Goal: Transaction & Acquisition: Book appointment/travel/reservation

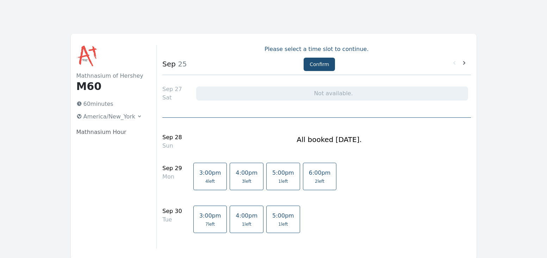
click at [466, 67] on div at bounding box center [403, 64] width 136 height 10
click at [465, 64] on icon at bounding box center [463, 62] width 7 height 7
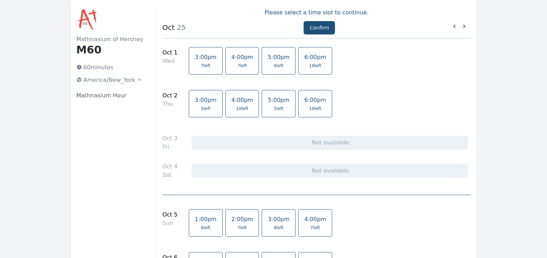
scroll to position [37, 0]
click at [310, 68] on span "10 left" at bounding box center [315, 66] width 12 height 6
click at [277, 66] on span "6 left" at bounding box center [279, 66] width 22 height 6
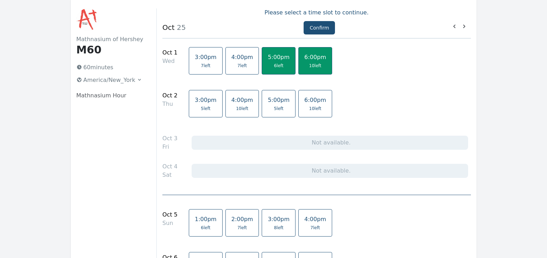
click at [316, 70] on link "6:00pm 10 left" at bounding box center [315, 60] width 34 height 27
click at [278, 104] on link "5:00pm 5 left" at bounding box center [279, 103] width 34 height 27
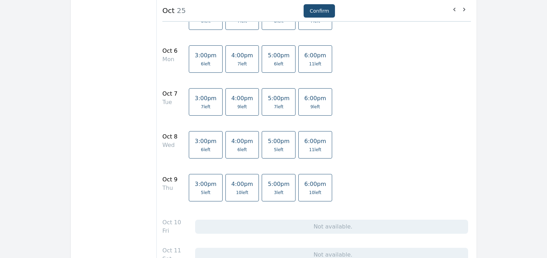
scroll to position [244, 0]
click at [281, 145] on link "5:00pm 5 left" at bounding box center [279, 144] width 34 height 27
click at [276, 188] on link "5:00pm 3 left" at bounding box center [279, 187] width 34 height 27
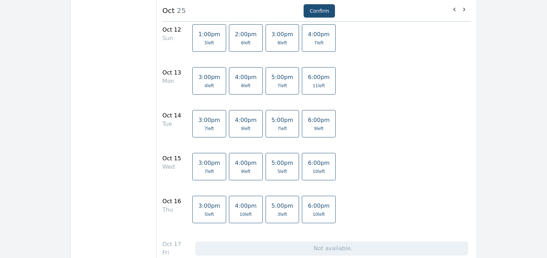
scroll to position [563, 0]
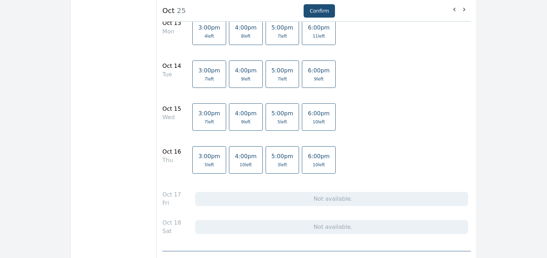
click at [281, 124] on span "5 left" at bounding box center [282, 122] width 22 height 6
click at [282, 165] on span "3 left" at bounding box center [282, 165] width 22 height 6
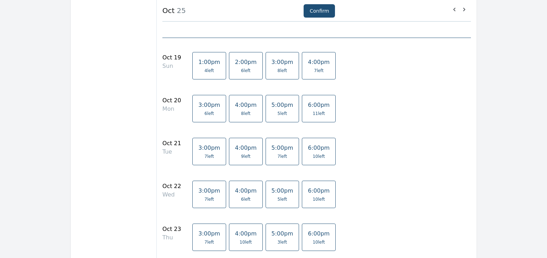
scroll to position [784, 0]
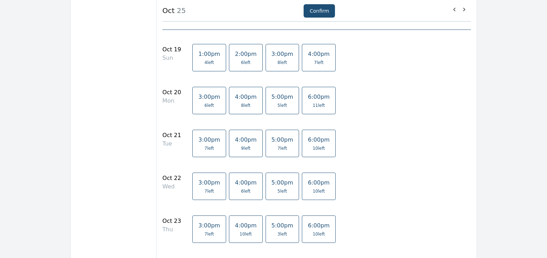
click at [277, 191] on span "5 left" at bounding box center [282, 192] width 10 height 6
click at [279, 231] on link "5:00pm 3 left" at bounding box center [282, 229] width 34 height 27
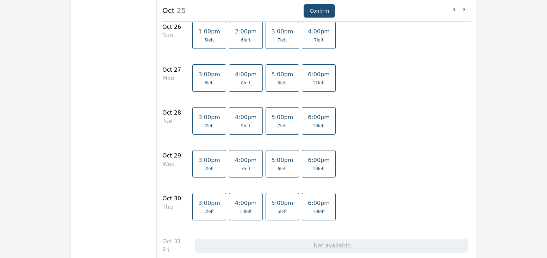
scroll to position [1099, 0]
click at [282, 168] on span "6 left" at bounding box center [282, 168] width 22 height 6
click at [282, 209] on span "5 left" at bounding box center [282, 211] width 22 height 6
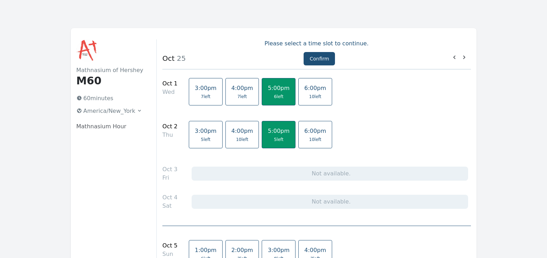
scroll to position [3, 0]
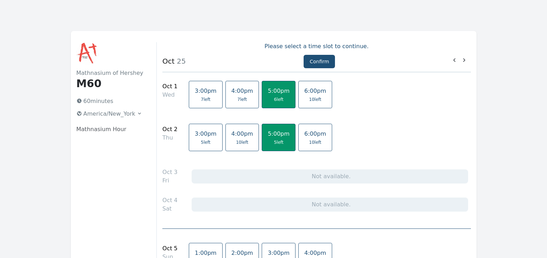
click at [277, 64] on span "[DATE]" at bounding box center [230, 63] width 136 height 15
click at [319, 64] on button "Confirm" at bounding box center [318, 61] width 31 height 13
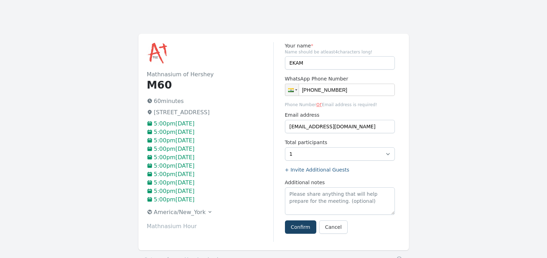
click at [299, 233] on button "Confirm" at bounding box center [300, 227] width 31 height 13
